Goal: Complete application form: Complete application form

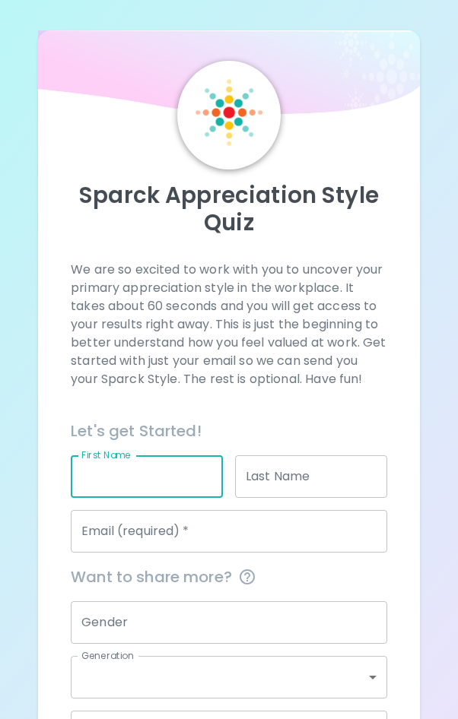
click at [152, 461] on input "First Name" at bounding box center [147, 476] width 152 height 43
type input "Devin"
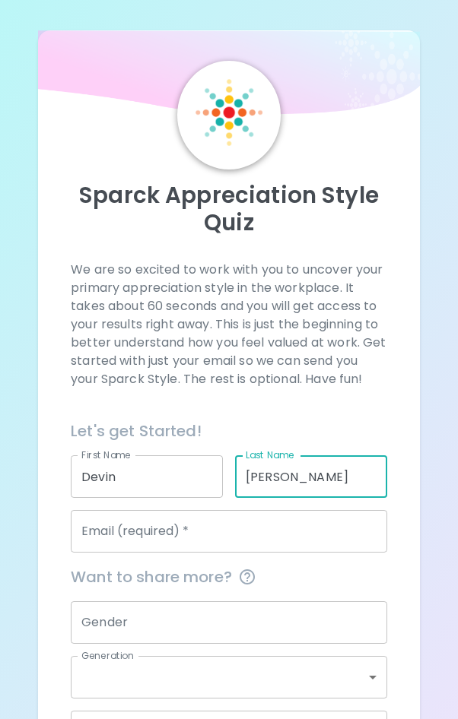
type input "[PERSON_NAME]"
click at [120, 533] on div "Email (required)   * Email (required)   *" at bounding box center [229, 531] width 316 height 43
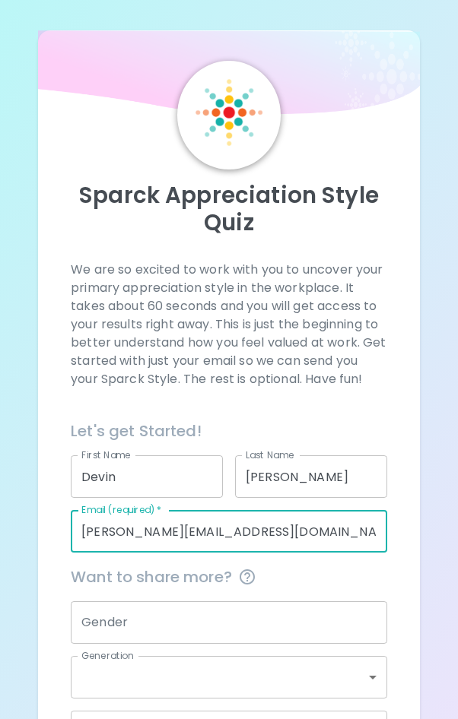
type input "[PERSON_NAME][EMAIL_ADDRESS][DOMAIN_NAME]"
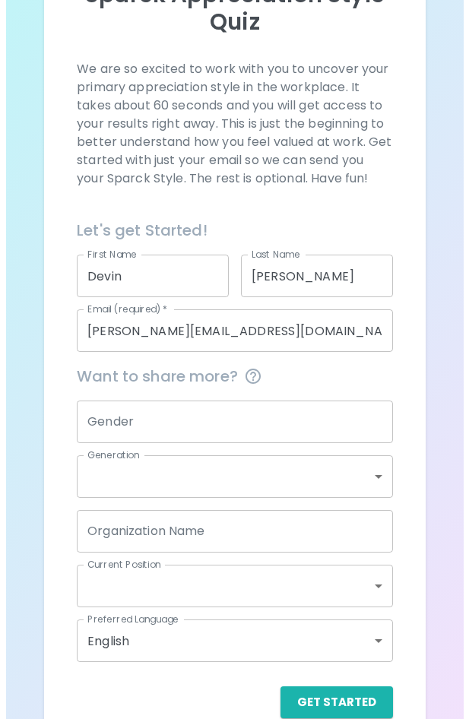
scroll to position [228, 0]
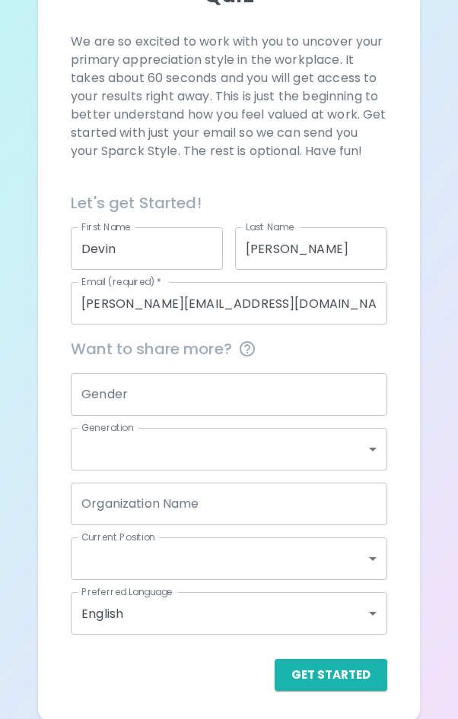
click at [143, 363] on div "Gender Gender" at bounding box center [223, 388] width 328 height 55
click at [146, 451] on body "Sparck Appreciation Style Quiz We are so excited to work with you to uncover yo…" at bounding box center [229, 246] width 458 height 949
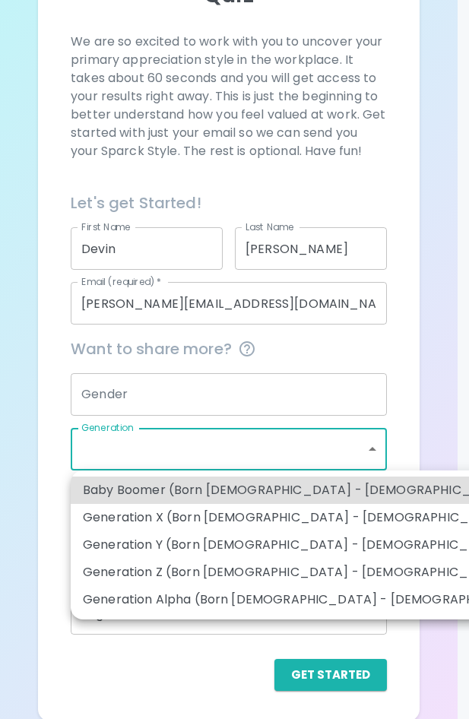
click at [226, 575] on li "Generation Z (Born [DEMOGRAPHIC_DATA] - [DEMOGRAPHIC_DATA])" at bounding box center [293, 572] width 445 height 27
type input "generation_z"
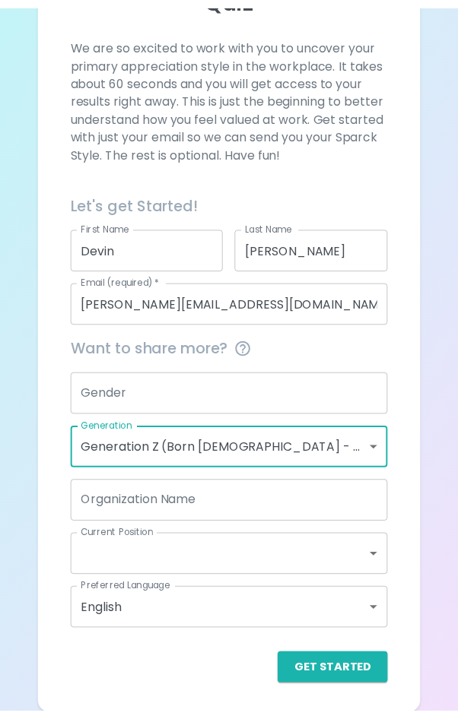
scroll to position [203, 0]
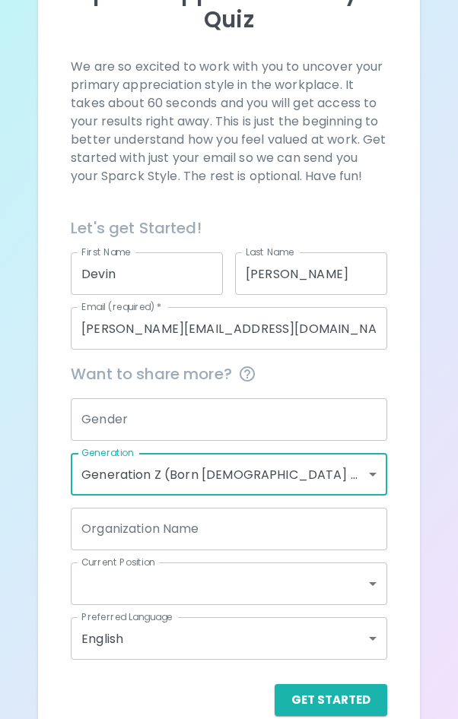
click at [194, 424] on input "Gender" at bounding box center [229, 419] width 316 height 43
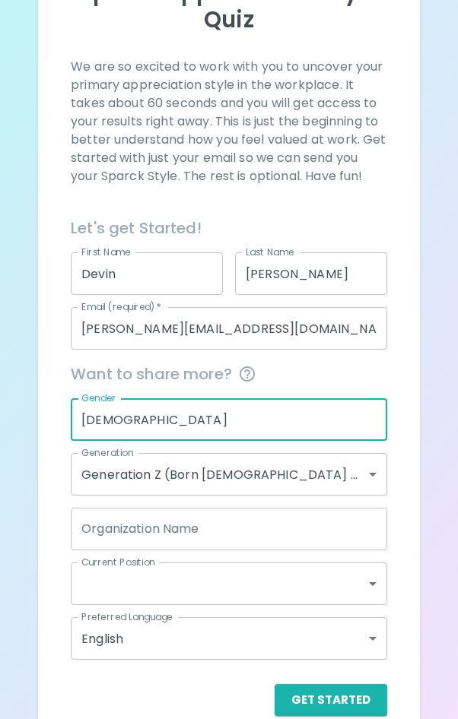
type input "[DEMOGRAPHIC_DATA]"
click at [170, 543] on input "Organization Name" at bounding box center [229, 529] width 316 height 43
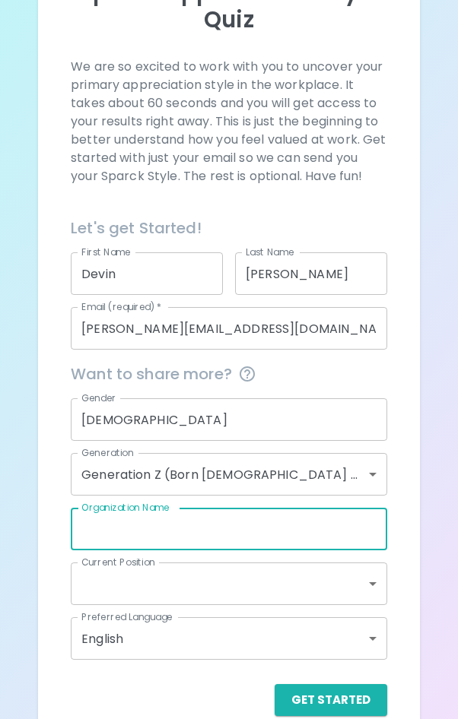
click at [160, 572] on body "Sparck Appreciation Style Quiz We are so excited to work with you to uncover yo…" at bounding box center [229, 271] width 458 height 949
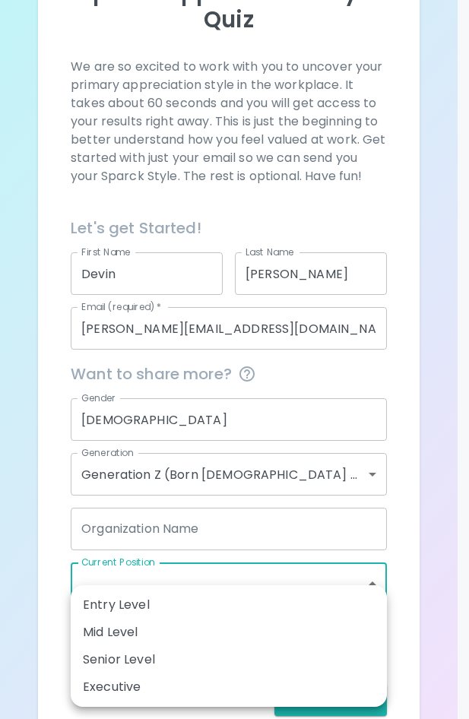
click at [420, 519] on div at bounding box center [234, 359] width 469 height 719
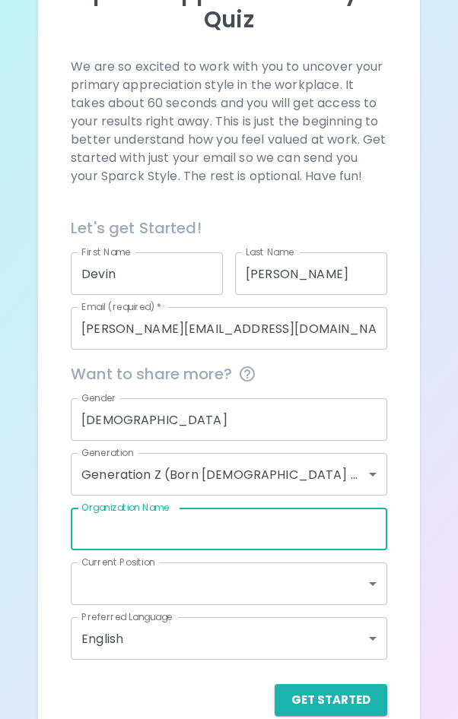
click at [332, 534] on input "Organization Name" at bounding box center [229, 529] width 316 height 43
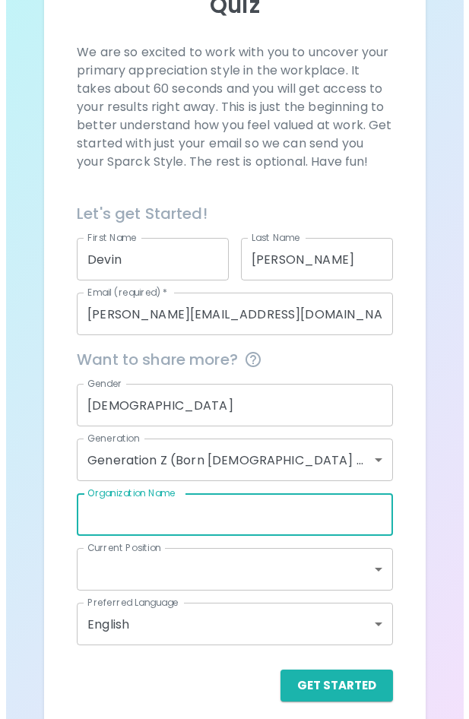
scroll to position [230, 0]
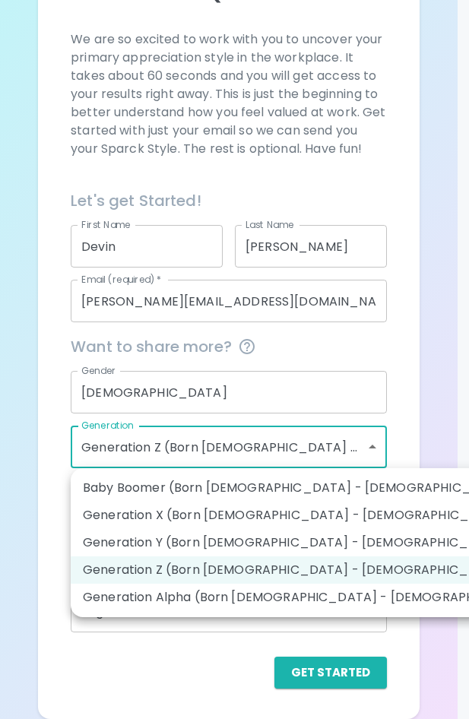
click at [259, 437] on body "Sparck Appreciation Style Quiz We are so excited to work with you to uncover yo…" at bounding box center [234, 244] width 469 height 949
click at [222, 568] on li "Generation Z (Born [DEMOGRAPHIC_DATA] - [DEMOGRAPHIC_DATA])" at bounding box center [293, 569] width 445 height 27
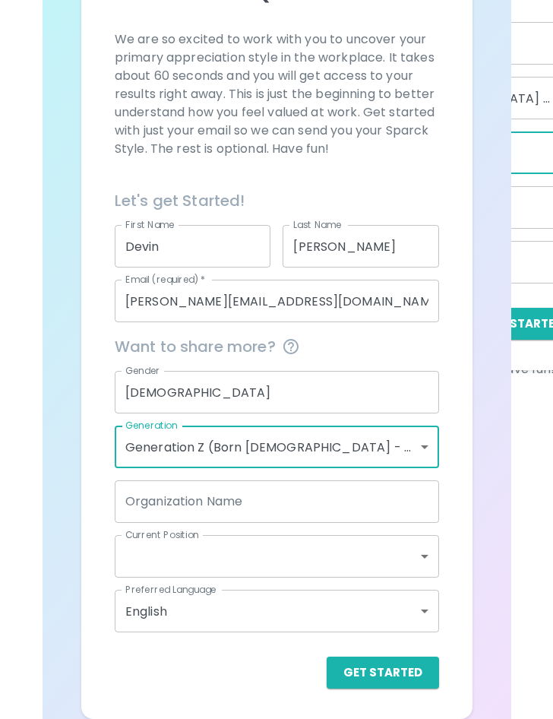
scroll to position [203, 0]
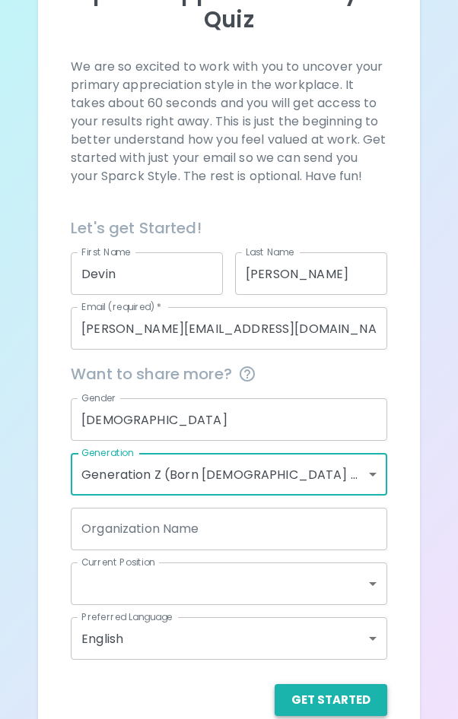
click at [323, 708] on button "Get Started" at bounding box center [330, 700] width 112 height 32
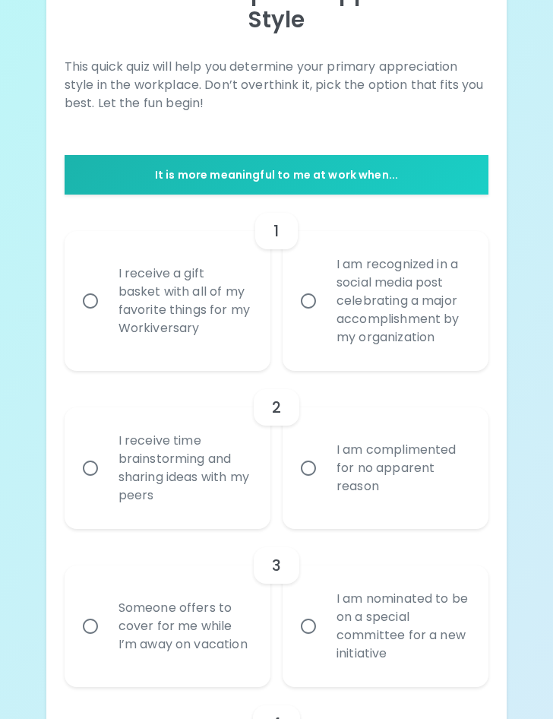
click at [152, 309] on div "I receive a gift basket with all of my favorite things for my Workiversary" at bounding box center [184, 300] width 156 height 109
click at [106, 309] on input "I receive a gift basket with all of my favorite things for my Workiversary" at bounding box center [90, 301] width 32 height 32
radio input "true"
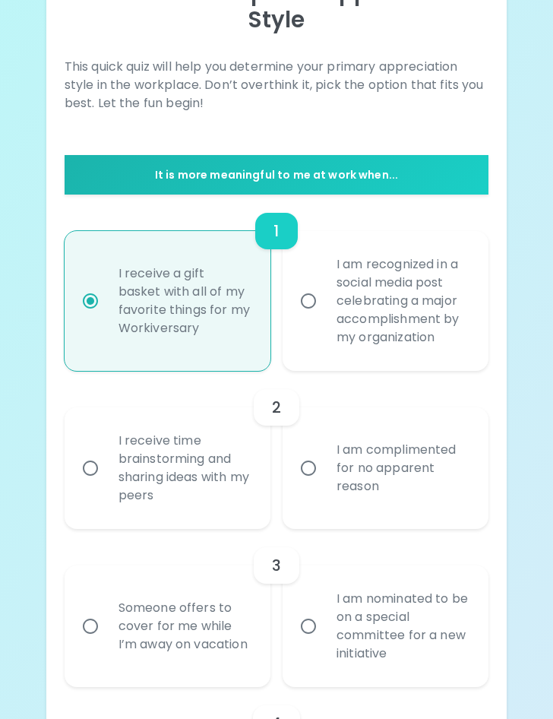
scroll to position [325, 0]
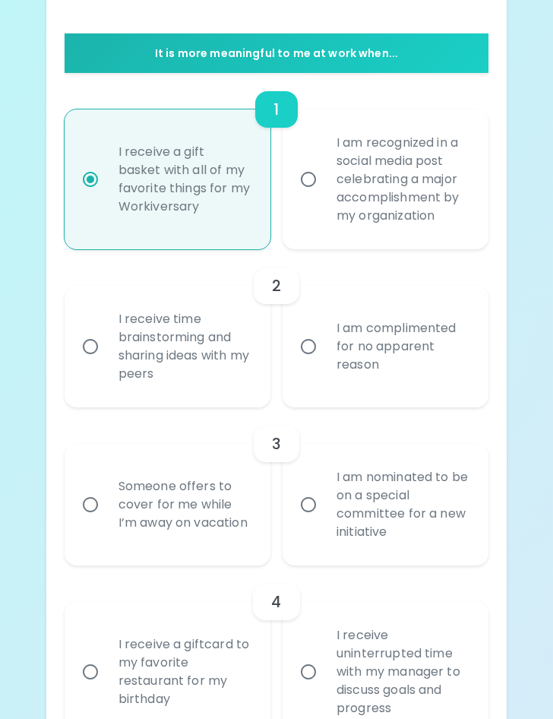
click at [214, 369] on div "I receive time brainstorming and sharing ideas with my peers" at bounding box center [184, 346] width 156 height 109
click at [106, 363] on input "I receive time brainstorming and sharing ideas with my peers" at bounding box center [90, 347] width 32 height 32
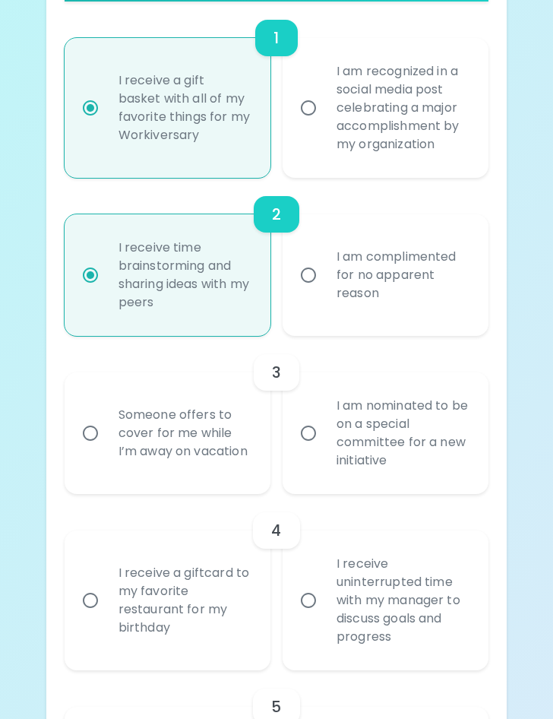
scroll to position [446, 0]
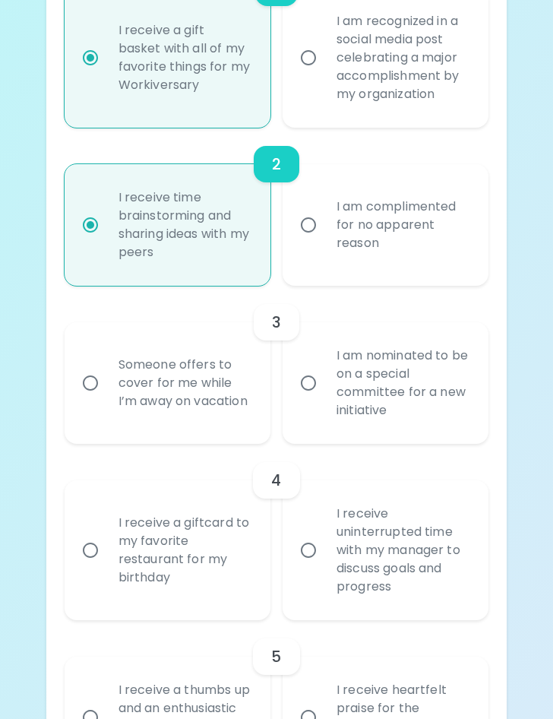
radio input "true"
click at [245, 405] on div "Someone offers to cover for me while I’m away on vacation" at bounding box center [184, 382] width 156 height 91
click at [106, 399] on input "Someone offers to cover for me while I’m away on vacation" at bounding box center [90, 383] width 32 height 32
radio input "false"
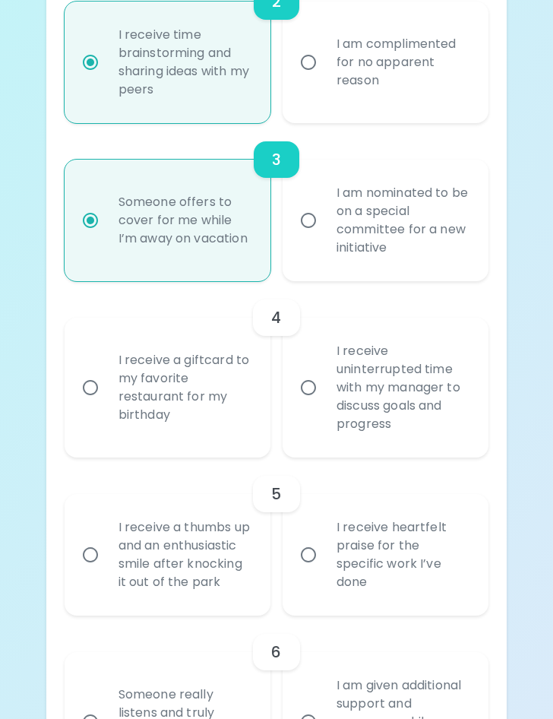
scroll to position [644, 0]
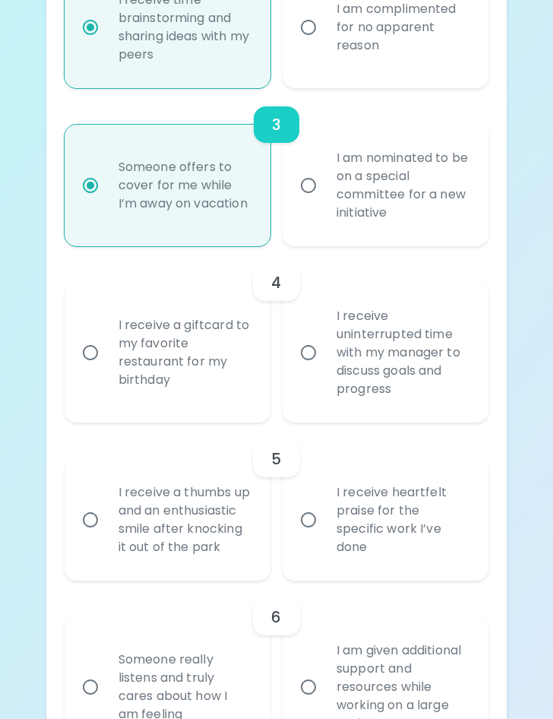
radio input "true"
click at [239, 383] on div "I receive a giftcard to my favorite restaurant for my birthday" at bounding box center [184, 352] width 156 height 109
click at [106, 369] on input "I receive a giftcard to my favorite restaurant for my birthday" at bounding box center [90, 353] width 32 height 32
radio input "false"
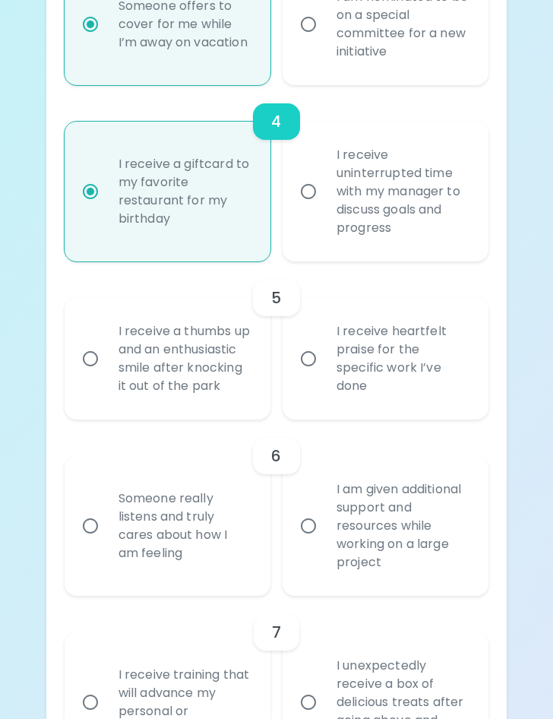
scroll to position [841, 0]
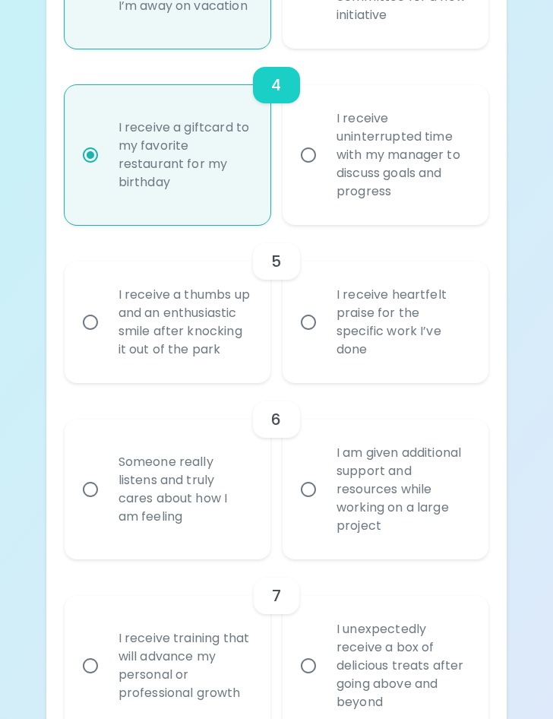
radio input "true"
click at [340, 368] on div "I receive heartfelt praise for the specific work I’ve done" at bounding box center [403, 322] width 156 height 109
click at [325, 338] on input "I receive heartfelt praise for the specific work I’ve done" at bounding box center [309, 322] width 32 height 32
radio input "false"
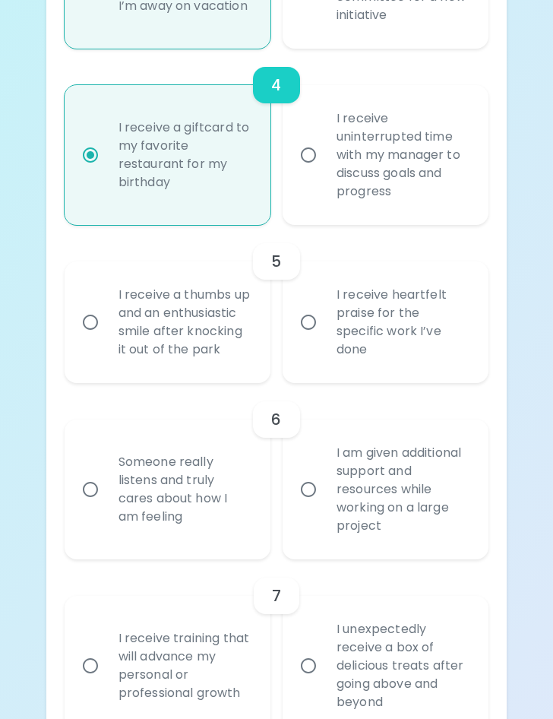
radio input "false"
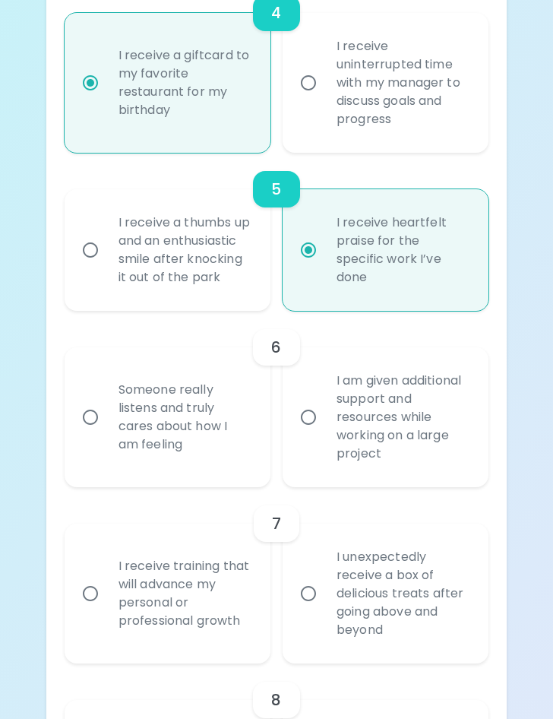
scroll to position [963, 0]
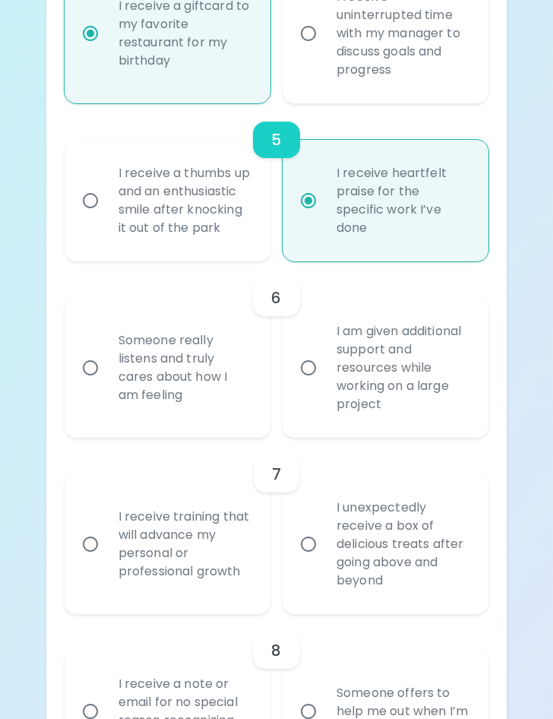
radio input "true"
click at [394, 394] on div "I am given additional support and resources while working on a large project" at bounding box center [403, 368] width 156 height 128
click at [325, 384] on input "I am given additional support and resources while working on a large project" at bounding box center [309, 368] width 32 height 32
radio input "false"
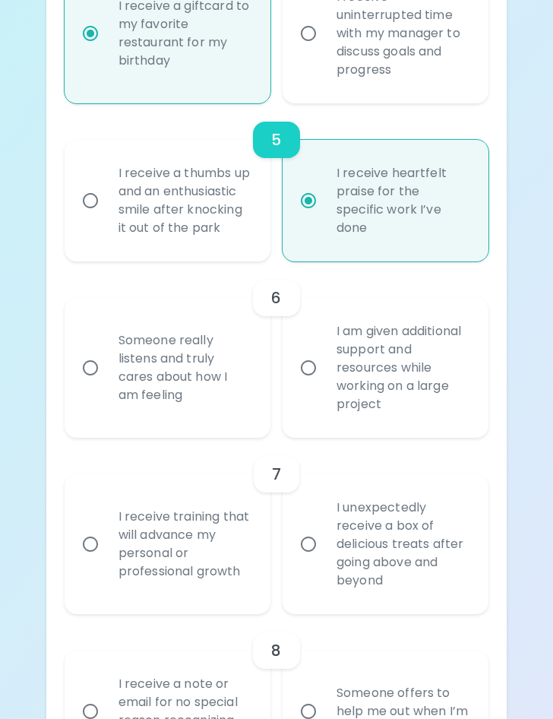
radio input "false"
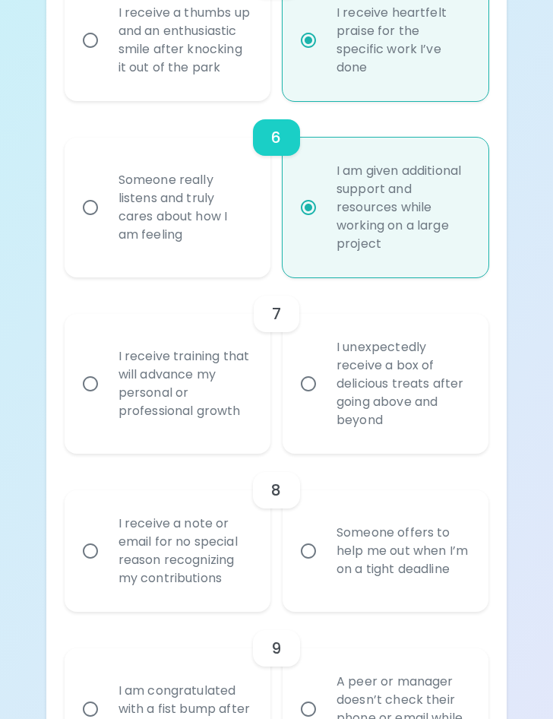
scroll to position [1161, 0]
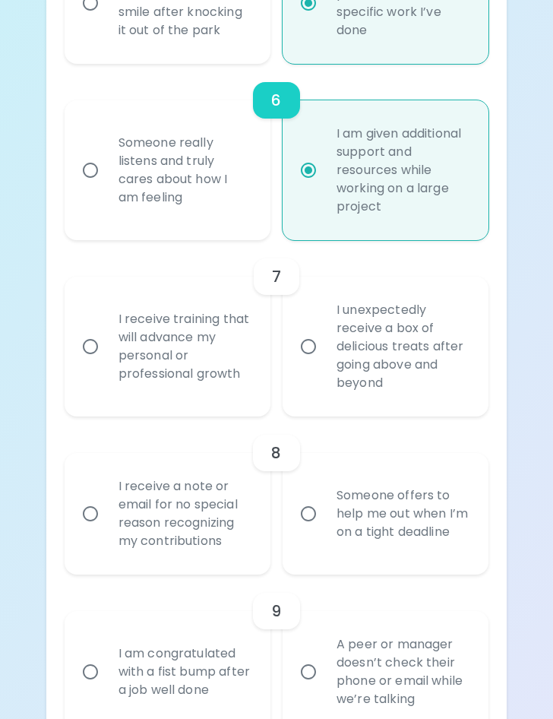
radio input "true"
click at [217, 377] on div "I receive training that will advance my personal or professional growth" at bounding box center [184, 346] width 156 height 109
click at [106, 363] on input "I receive training that will advance my personal or professional growth" at bounding box center [90, 347] width 32 height 32
radio input "false"
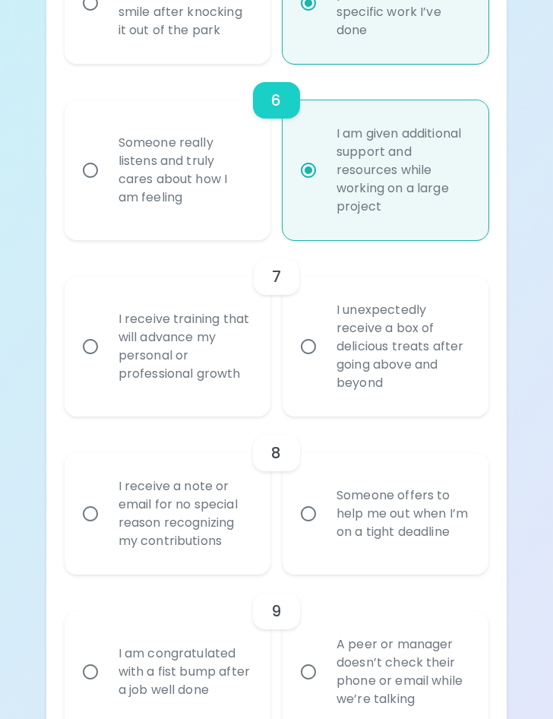
radio input "false"
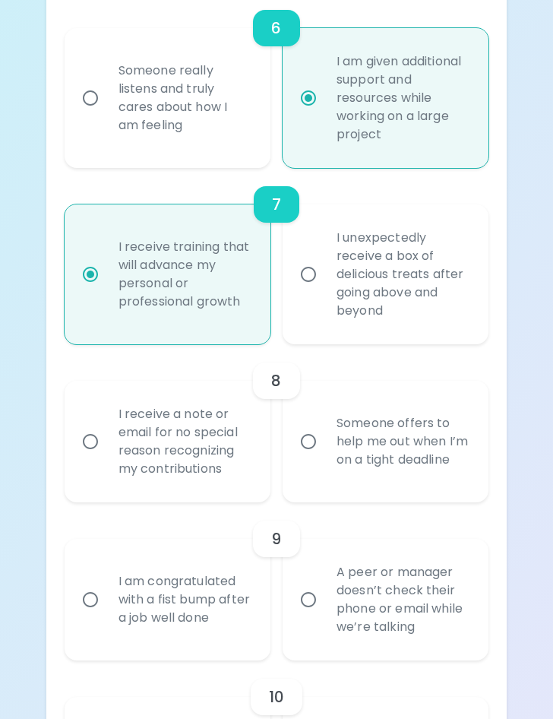
scroll to position [1282, 0]
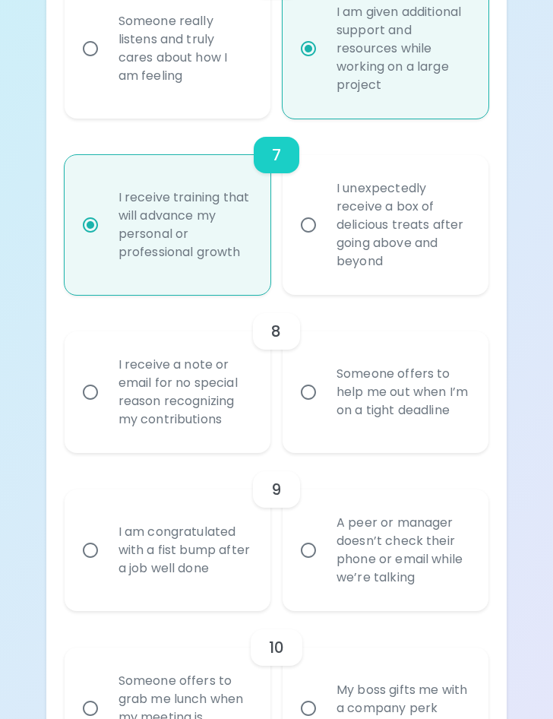
radio input "true"
click at [239, 405] on div "I receive a note or email for no special reason recognizing my contributions" at bounding box center [184, 391] width 156 height 109
click at [106, 405] on input "I receive a note or email for no special reason recognizing my contributions" at bounding box center [90, 392] width 32 height 32
radio input "false"
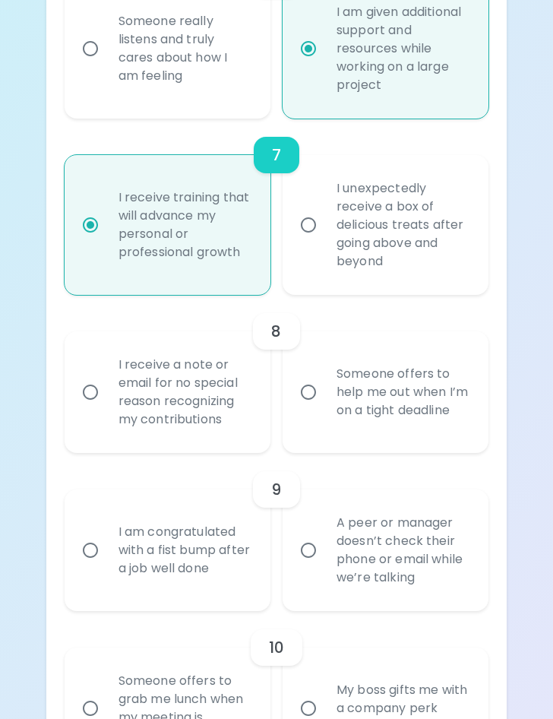
radio input "false"
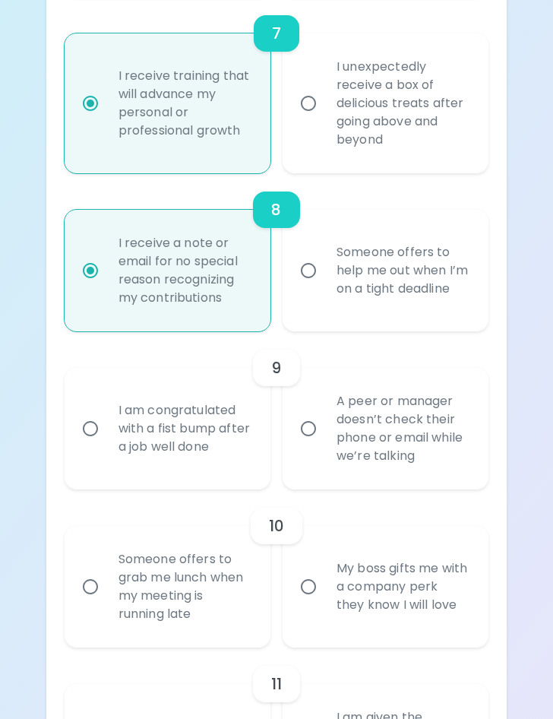
scroll to position [1480, 0]
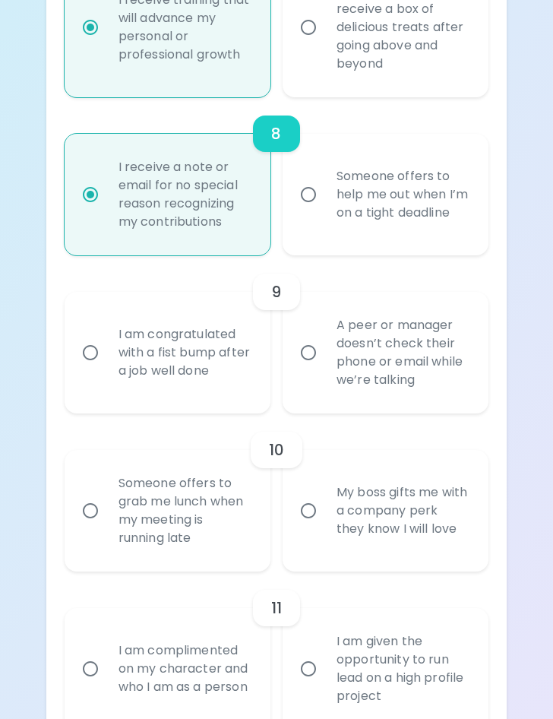
radio input "true"
click at [320, 389] on label "A peer or manager doesn’t check their phone or email while we’re talking" at bounding box center [377, 353] width 206 height 122
click at [320, 369] on input "A peer or manager doesn’t check their phone or email while we’re talking" at bounding box center [309, 353] width 32 height 32
radio input "false"
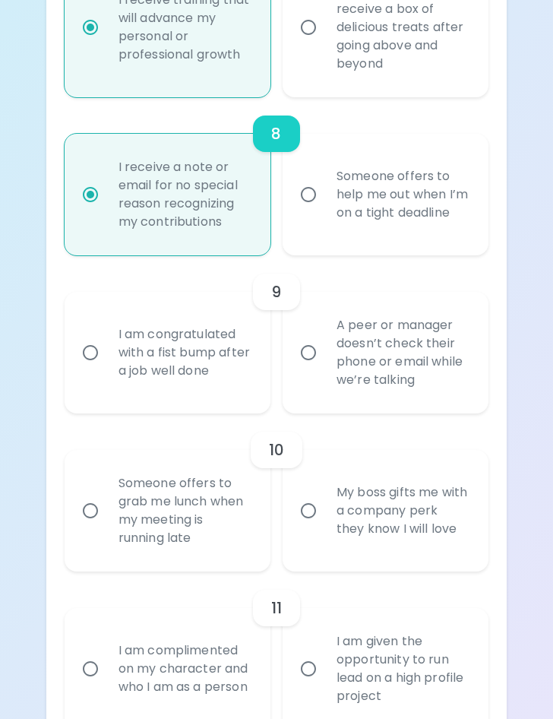
radio input "false"
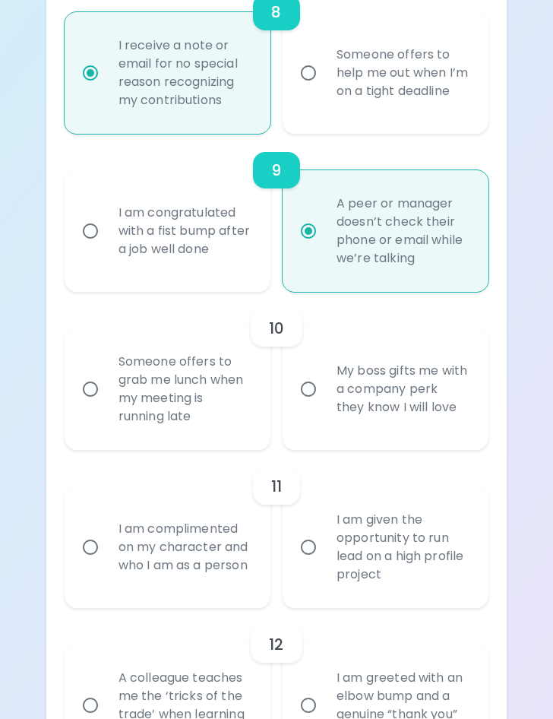
scroll to position [1677, 0]
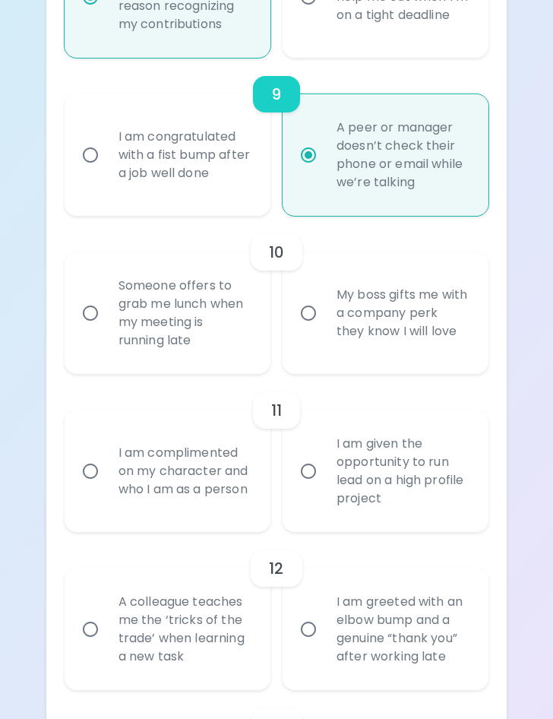
radio input "true"
click at [231, 355] on div "Someone offers to grab me lunch when my meeting is running late" at bounding box center [184, 312] width 156 height 109
click at [106, 329] on input "Someone offers to grab me lunch when my meeting is running late" at bounding box center [90, 313] width 32 height 32
radio input "false"
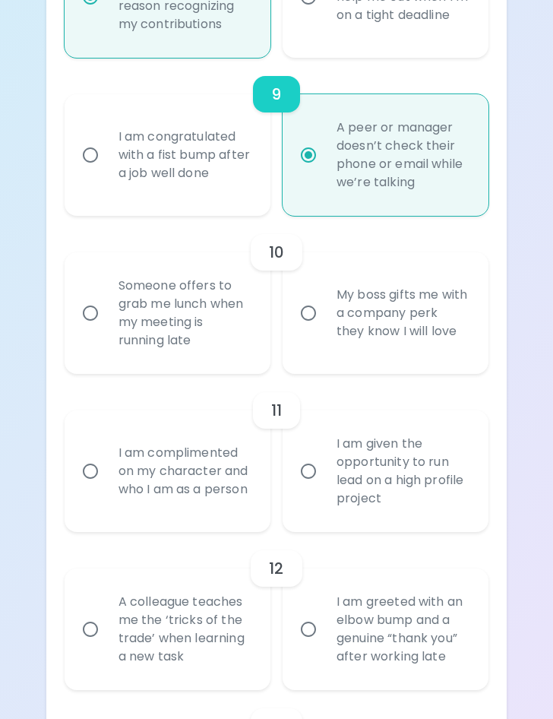
radio input "false"
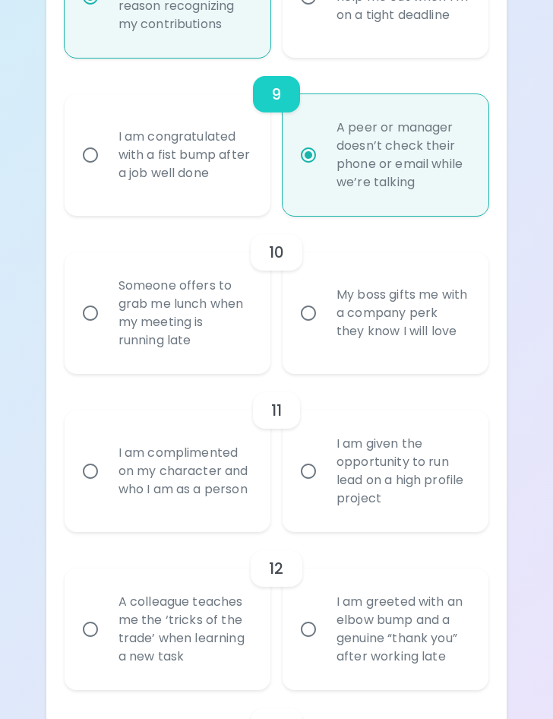
radio input "false"
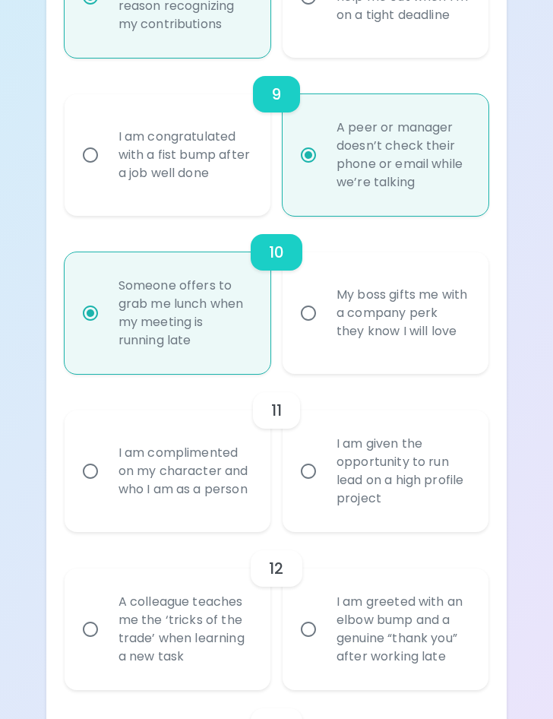
scroll to position [1799, 0]
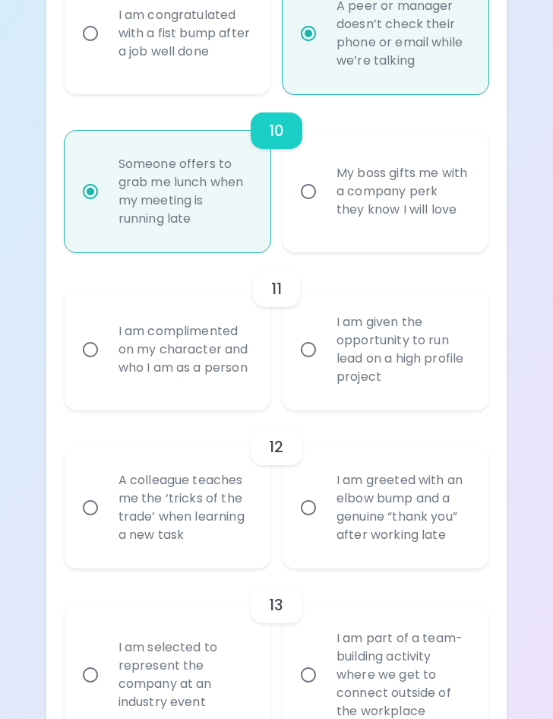
radio input "true"
click at [246, 368] on div "I am complimented on my character and who I am as a person" at bounding box center [184, 349] width 156 height 91
click at [106, 366] on input "I am complimented on my character and who I am as a person" at bounding box center [90, 350] width 32 height 32
radio input "false"
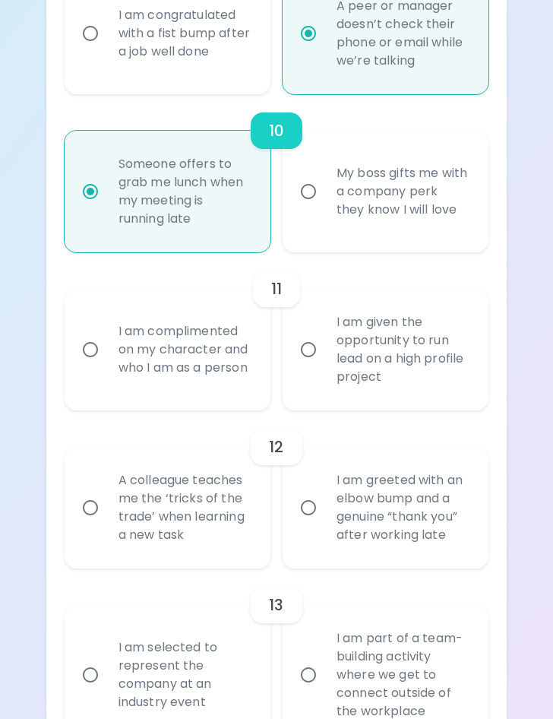
radio input "false"
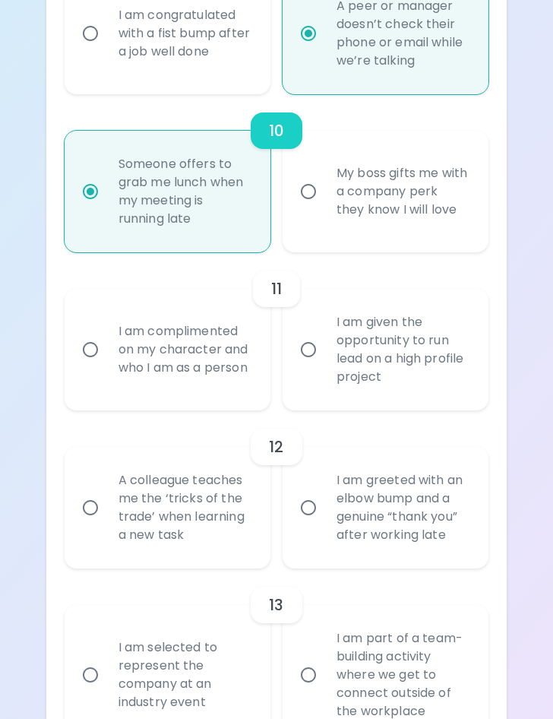
radio input "false"
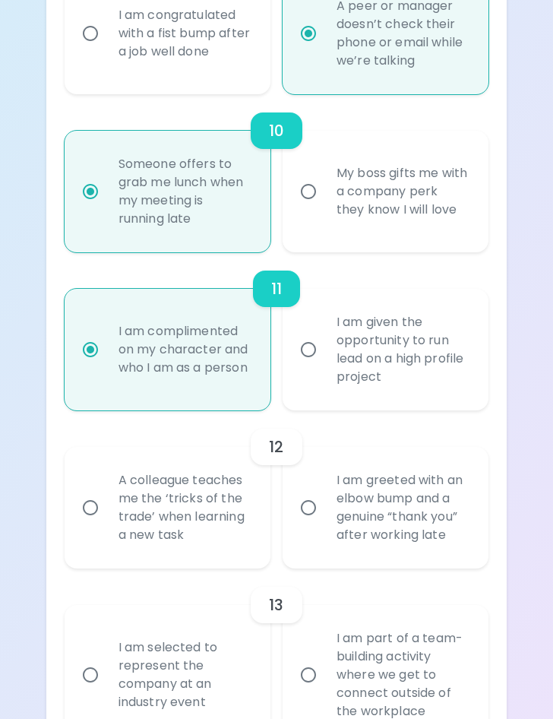
scroll to position [1921, 0]
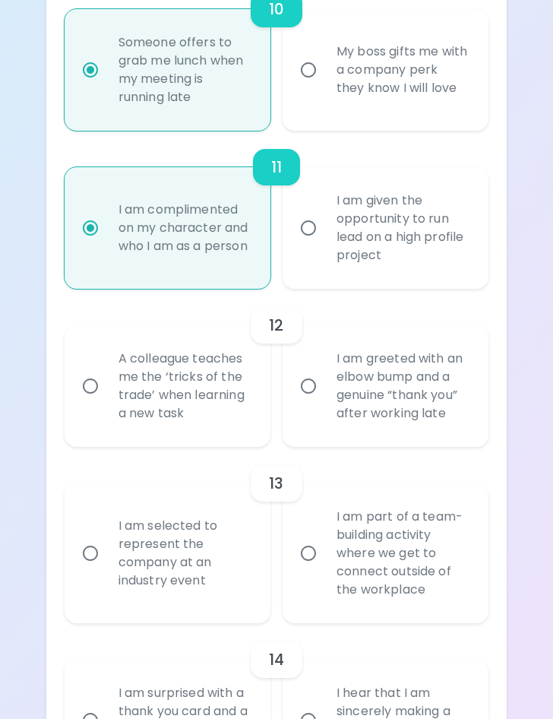
radio input "true"
click at [256, 392] on div "A colleague teaches me the ‘tricks of the trade’ when learning a new task" at bounding box center [184, 385] width 156 height 109
click at [106, 392] on input "A colleague teaches me the ‘tricks of the trade’ when learning a new task" at bounding box center [90, 386] width 32 height 32
radio input "false"
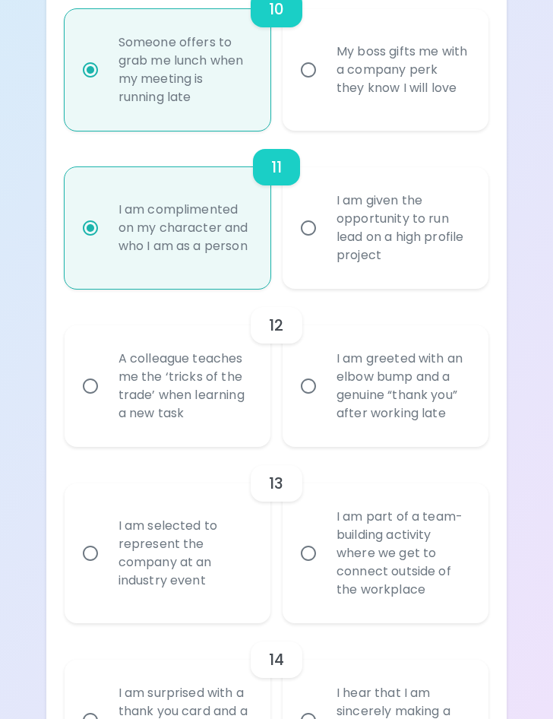
radio input "false"
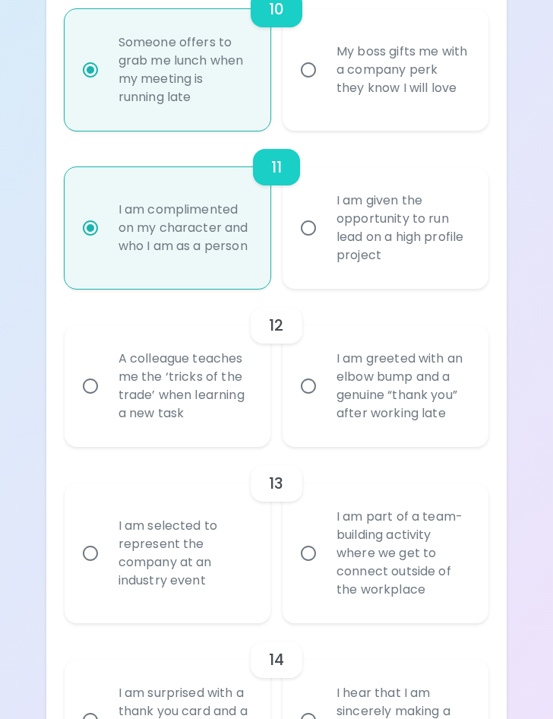
radio input "false"
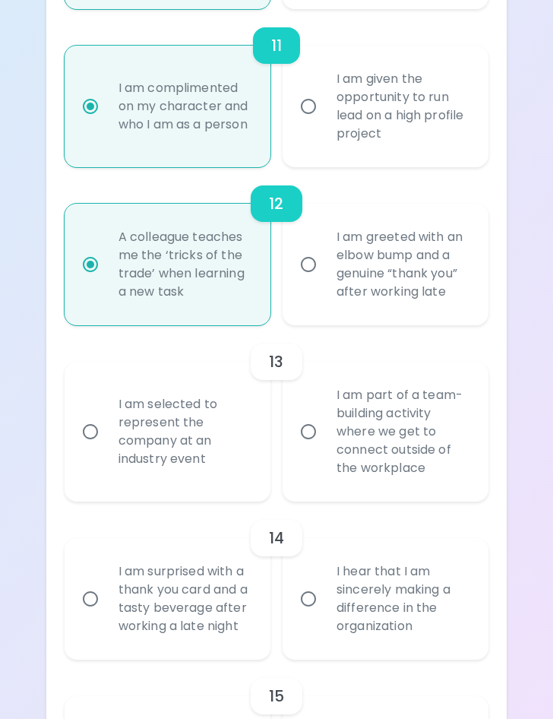
scroll to position [2118, 0]
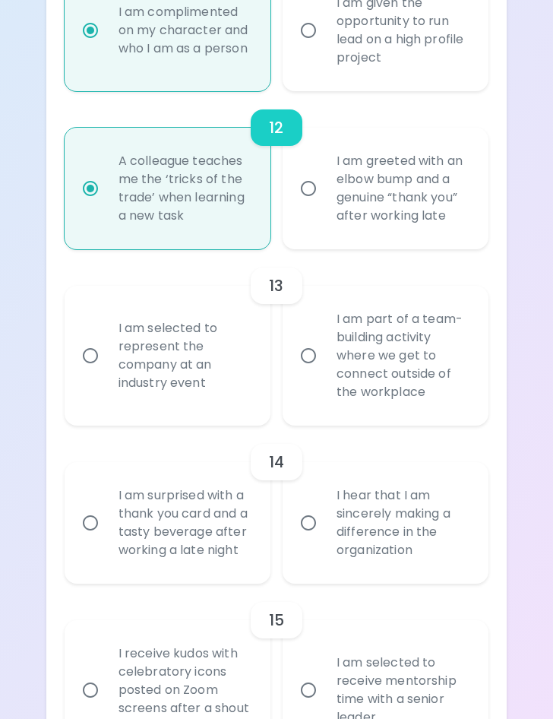
radio input "true"
click at [237, 394] on div "I am selected to represent the company at an industry event" at bounding box center [184, 355] width 156 height 109
click at [106, 372] on input "I am selected to represent the company at an industry event" at bounding box center [90, 356] width 32 height 32
radio input "false"
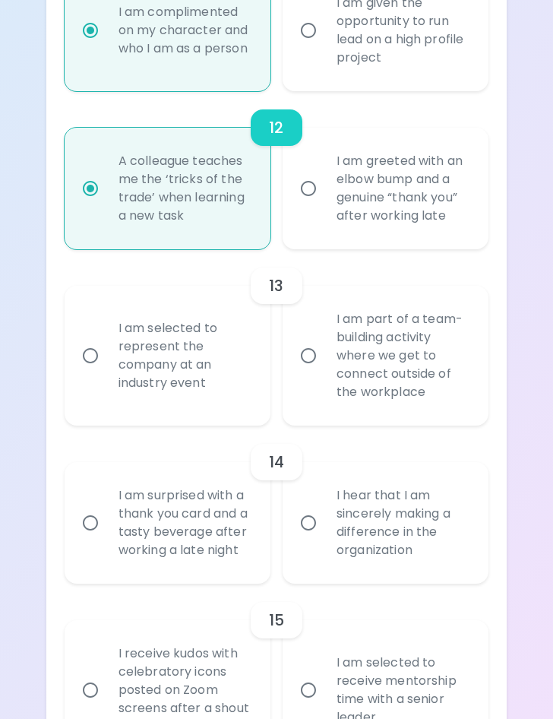
radio input "false"
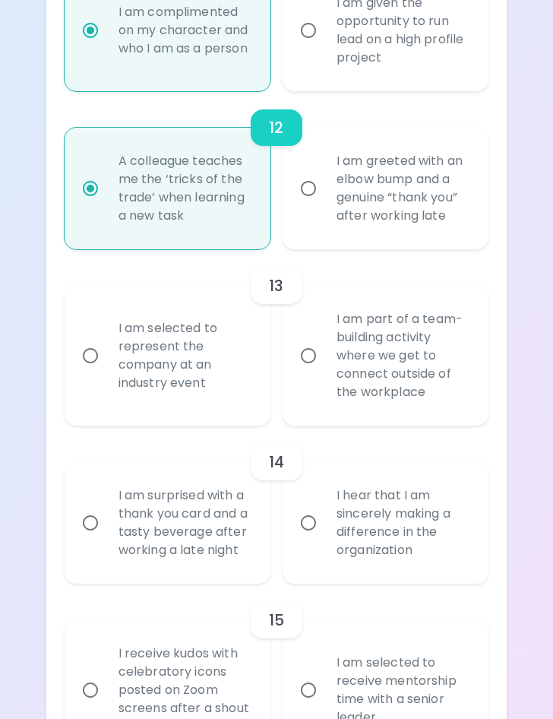
radio input "false"
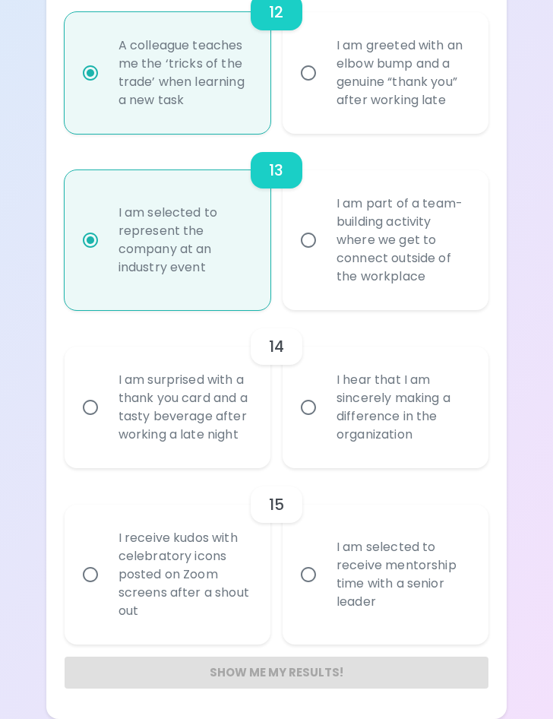
scroll to position [2270, 0]
radio input "true"
click at [345, 418] on div "I hear that I am sincerely making a difference in the organization" at bounding box center [403, 407] width 156 height 109
click at [325, 418] on input "I hear that I am sincerely making a difference in the organization" at bounding box center [309, 407] width 32 height 32
radio input "false"
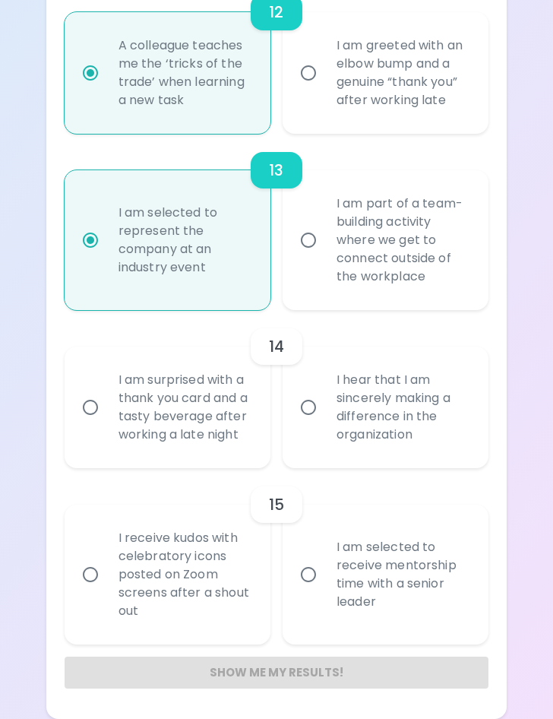
radio input "false"
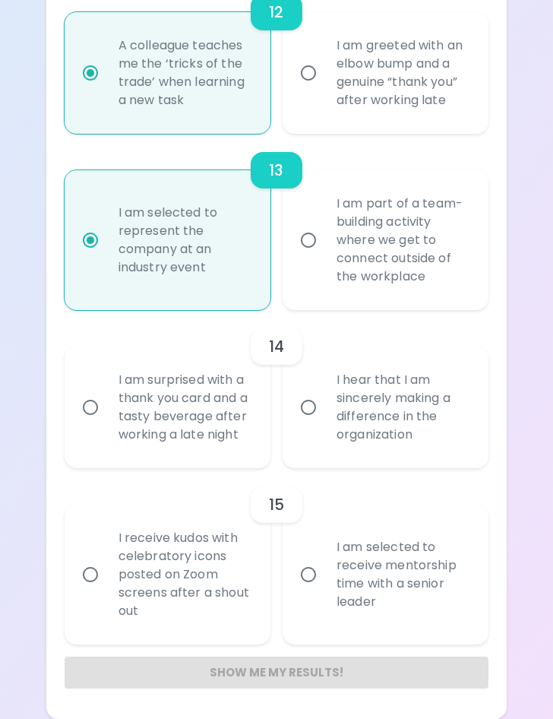
radio input "false"
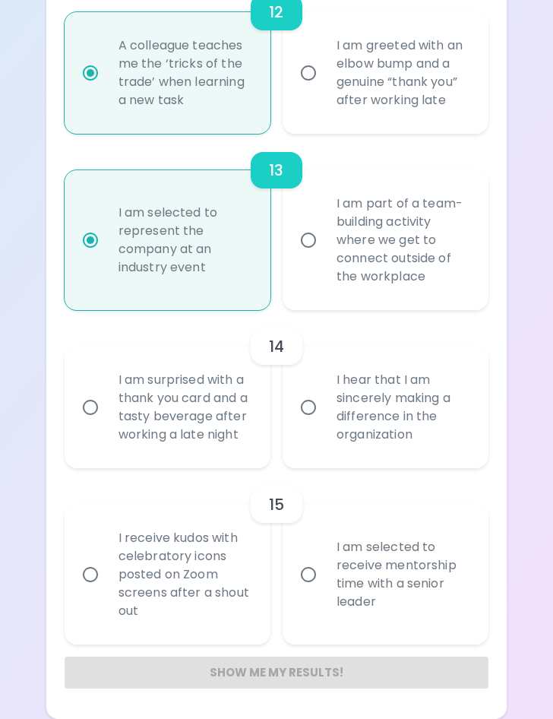
radio input "false"
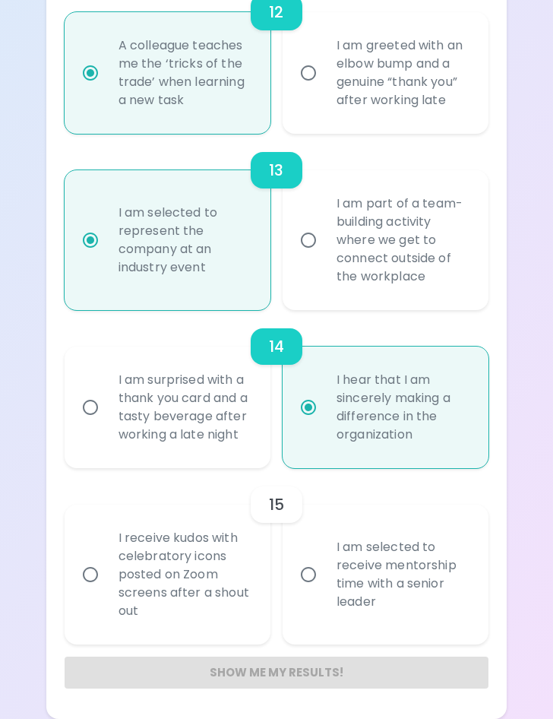
radio input "true"
click at [299, 563] on input "I am selected to receive mentorship time with a senior leader" at bounding box center [309, 575] width 32 height 32
radio input "false"
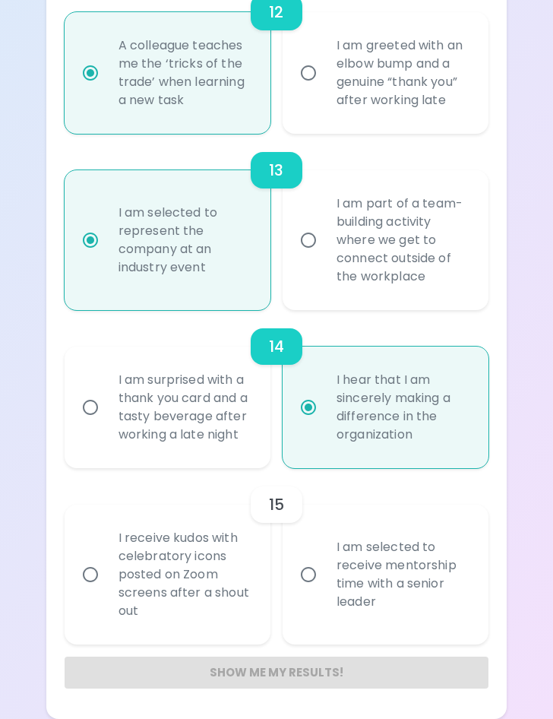
radio input "false"
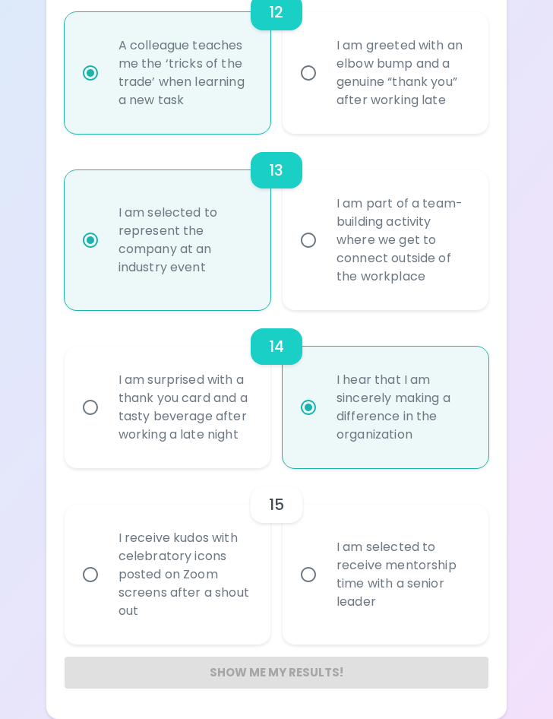
radio input "false"
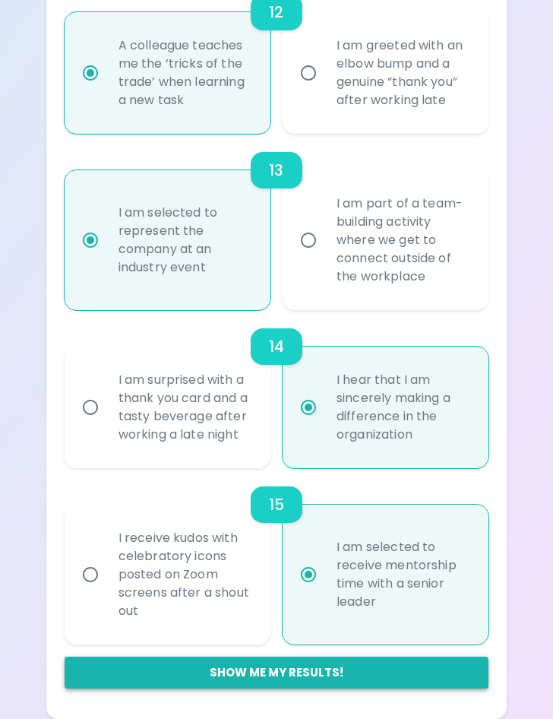
radio input "true"
click at [249, 667] on button "Show me my results!" at bounding box center [277, 673] width 425 height 32
radio input "false"
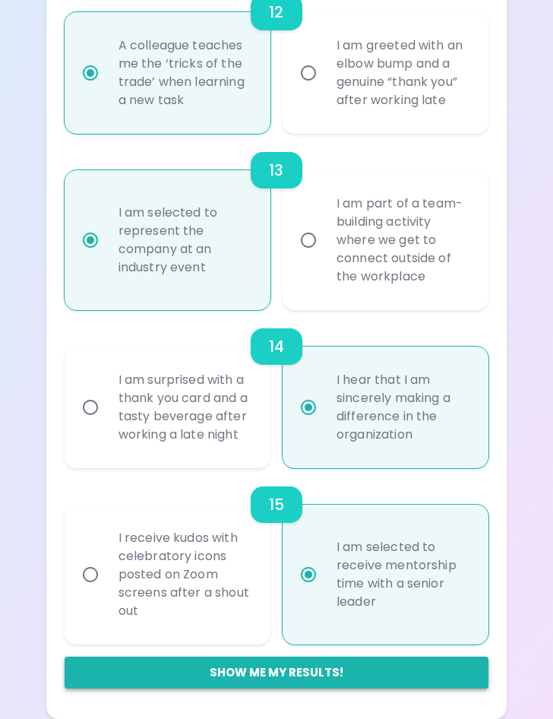
radio input "false"
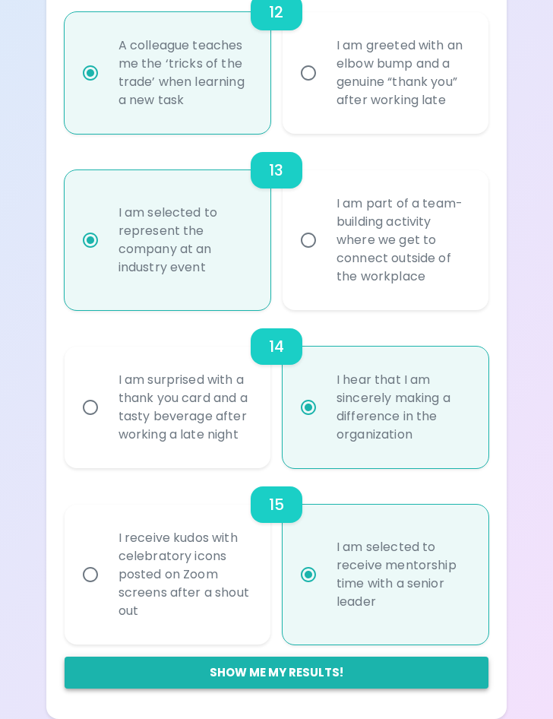
radio input "false"
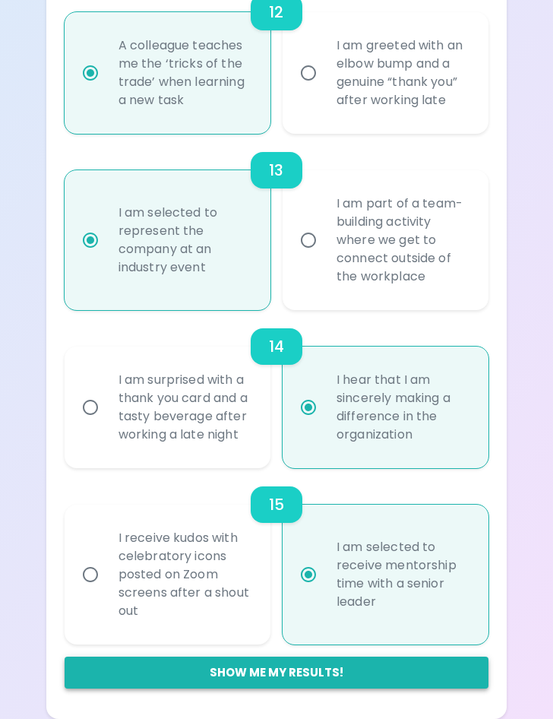
radio input "false"
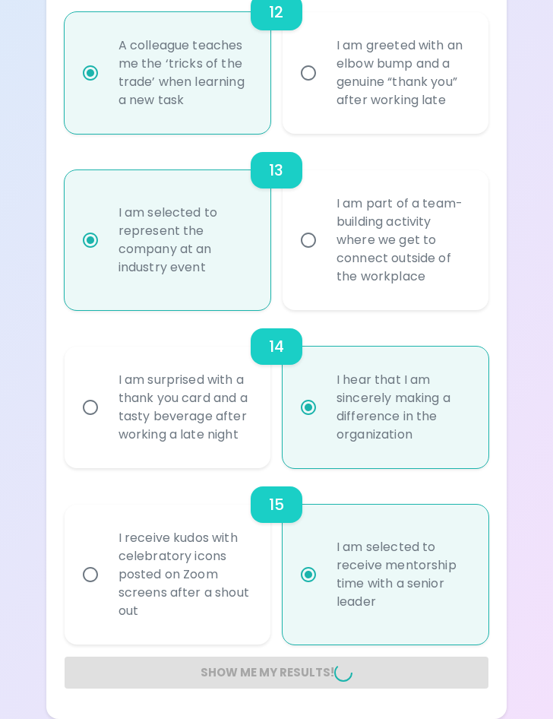
radio input "false"
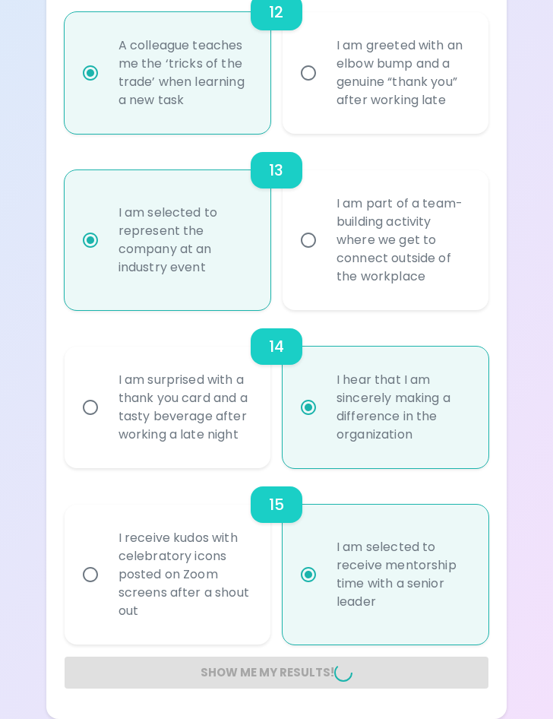
radio input "false"
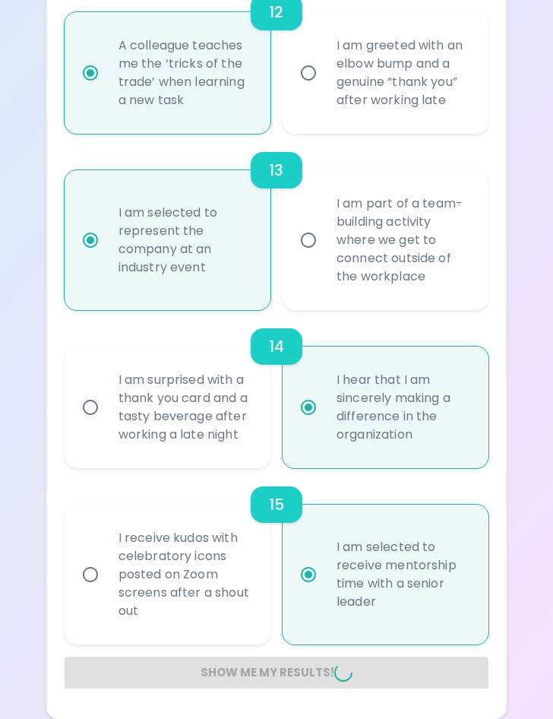
radio input "false"
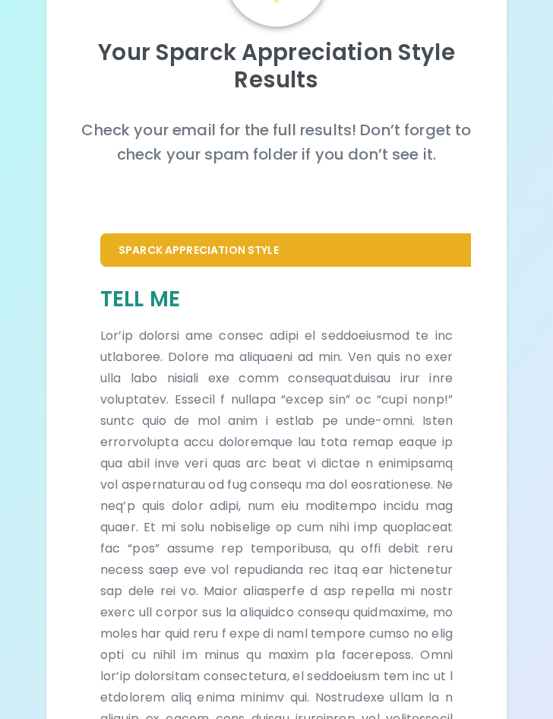
scroll to position [152, 0]
